Goal: Go to known website: Access a specific website the user already knows

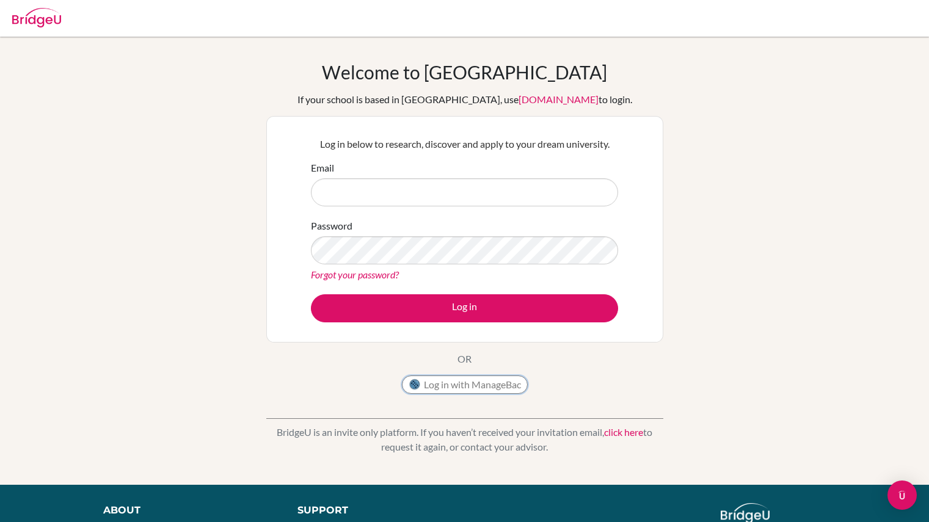
click at [519, 391] on button "Log in with ManageBac" at bounding box center [465, 385] width 126 height 18
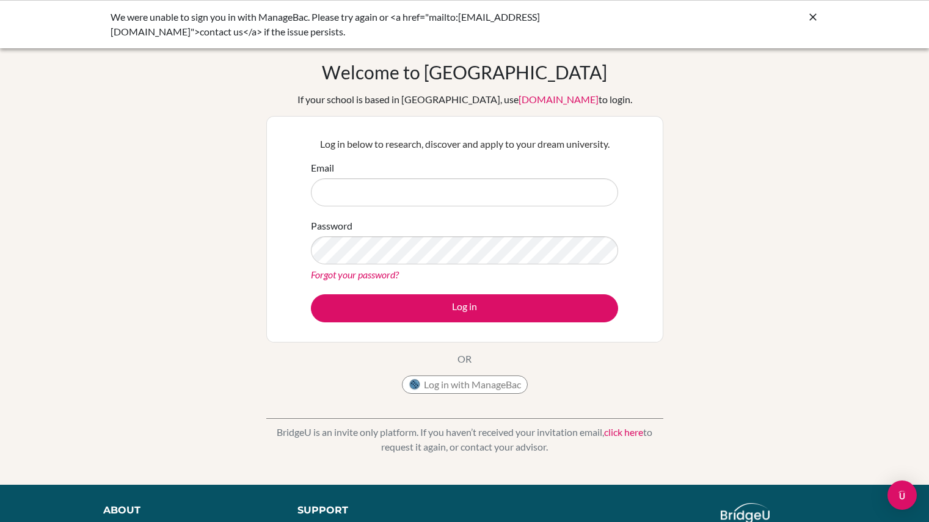
click at [398, 73] on h1 "Welcome to [GEOGRAPHIC_DATA]" at bounding box center [464, 72] width 285 height 22
